Goal: Information Seeking & Learning: Learn about a topic

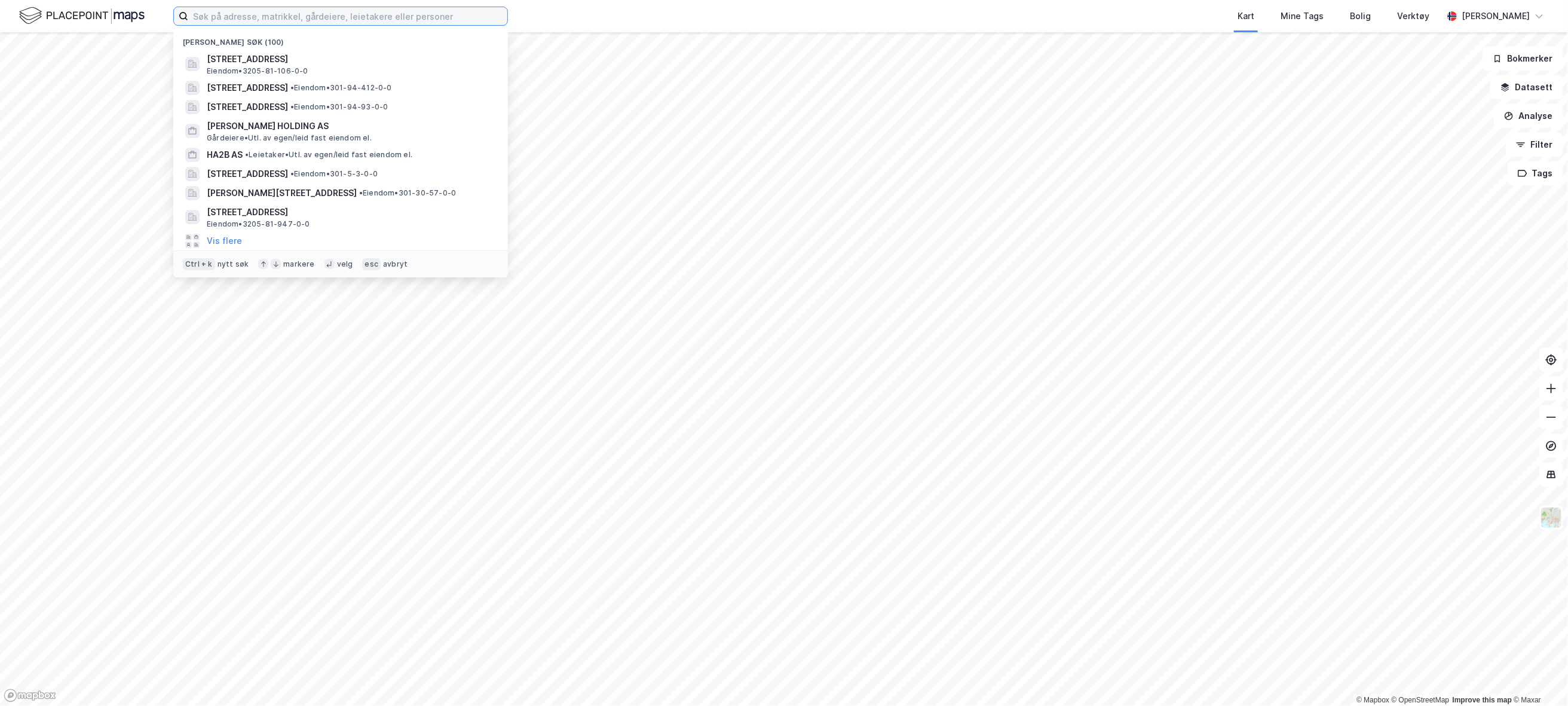
click at [278, 13] on input at bounding box center [348, 16] width 319 height 18
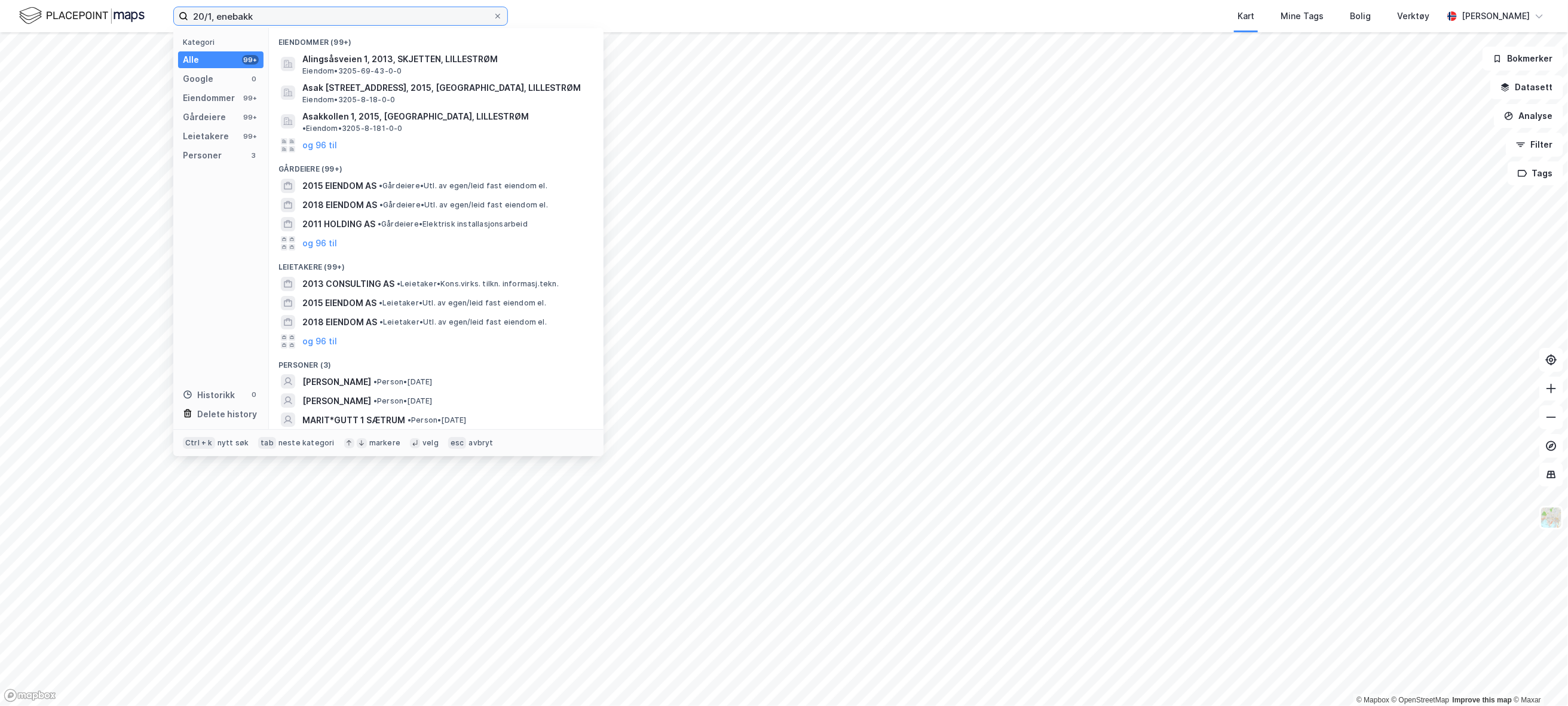
type input "20/1, enebakk"
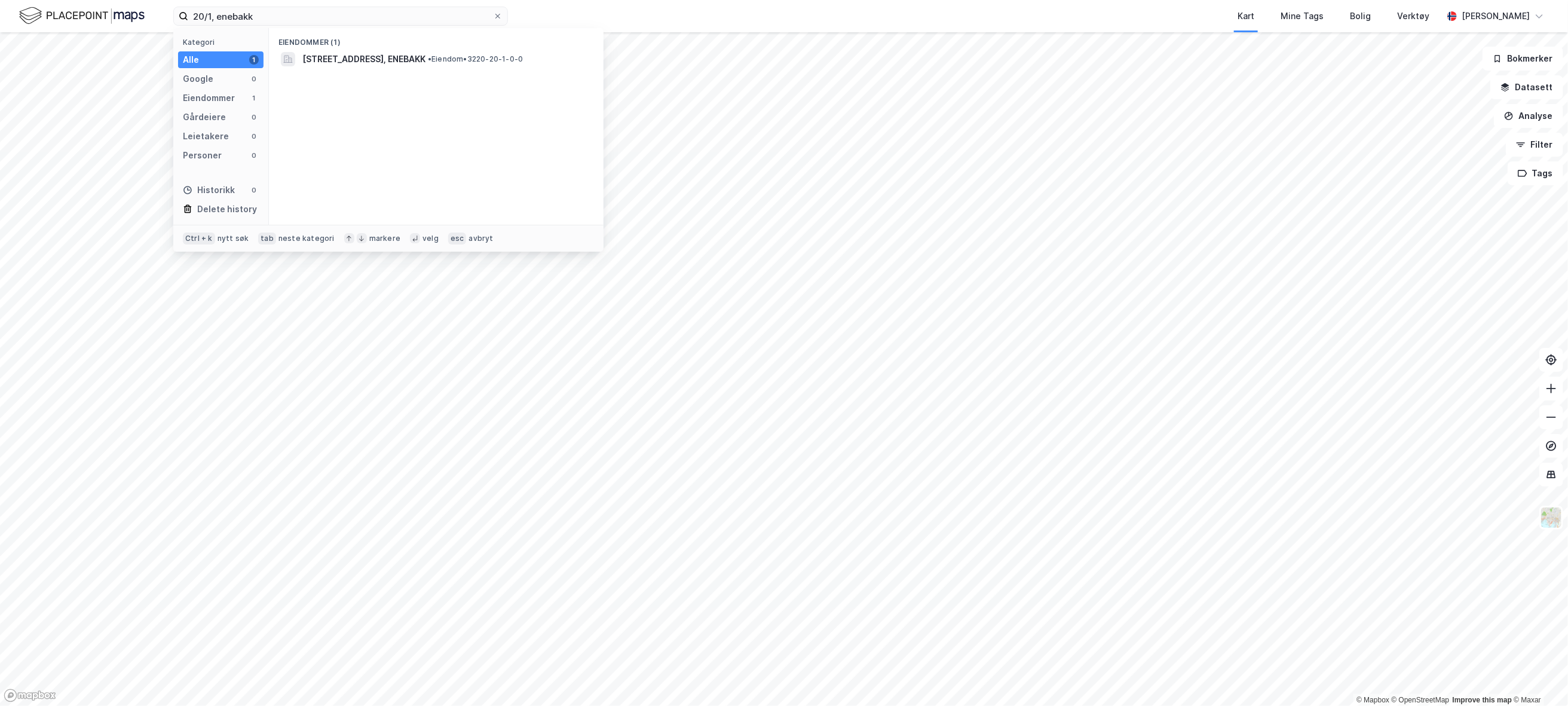
click at [375, 62] on span "[STREET_ADDRESS], ENEBAKK" at bounding box center [363, 59] width 123 height 15
